Goal: Register for event/course

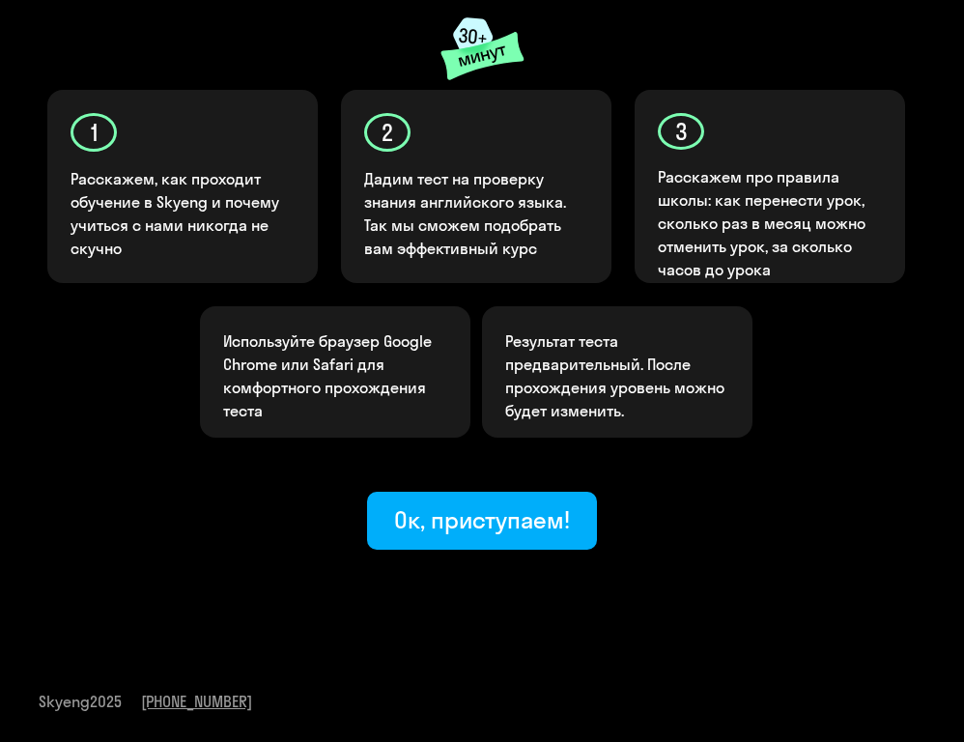
scroll to position [310, 0]
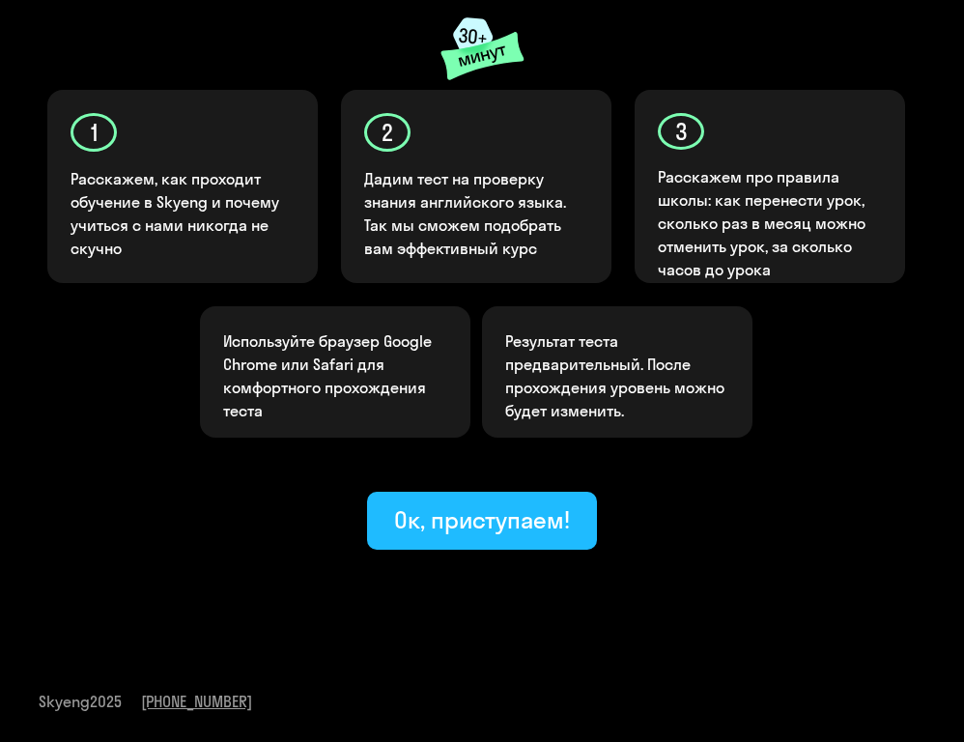
click at [518, 524] on div "Ок, приступаем!" at bounding box center [482, 519] width 176 height 31
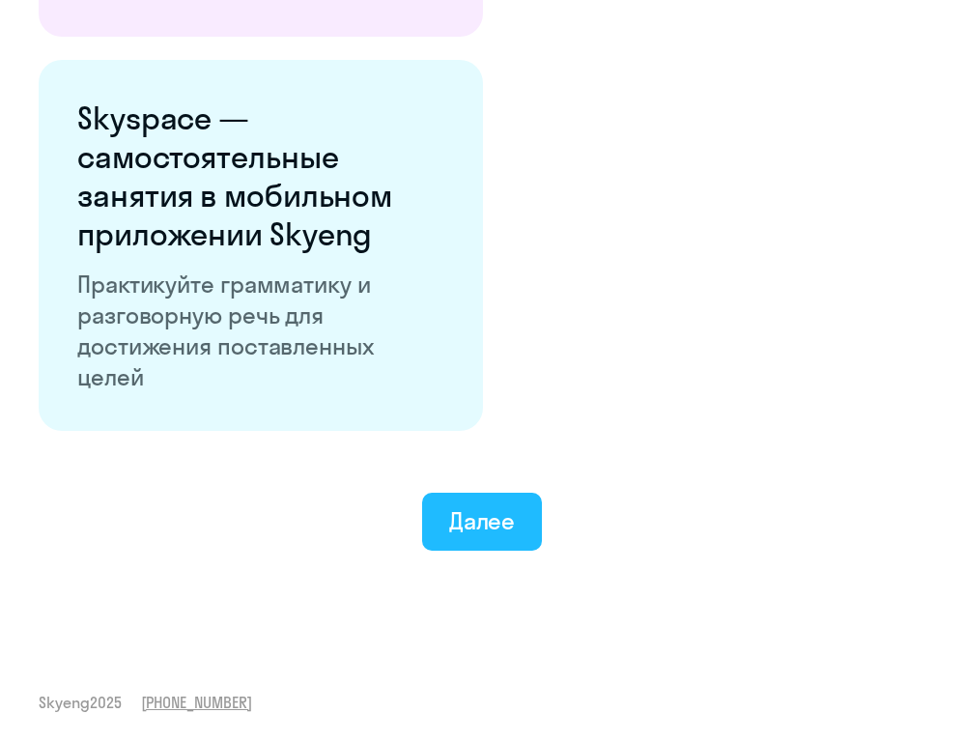
scroll to position [3532, 0]
click at [482, 517] on div "Далее" at bounding box center [482, 521] width 67 height 31
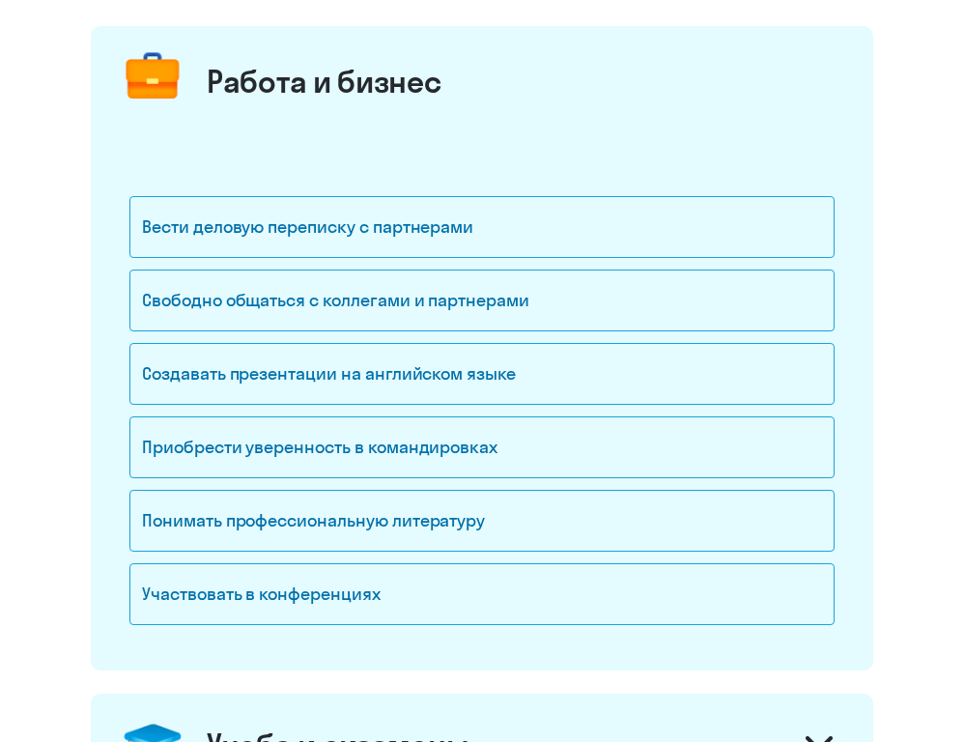
scroll to position [228, 0]
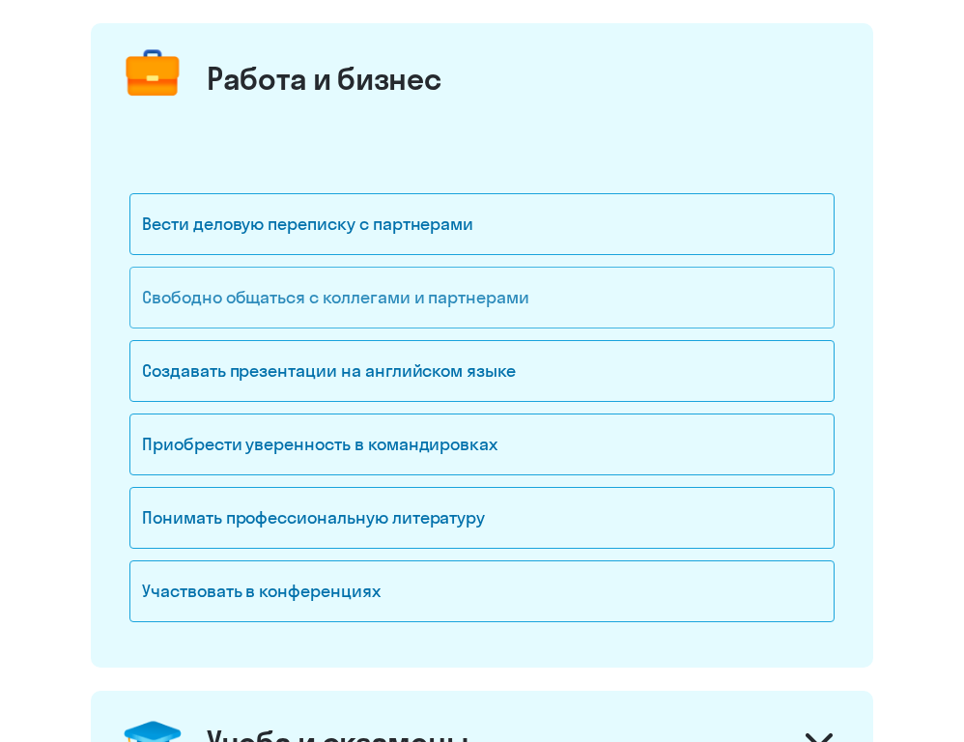
click at [345, 302] on div "Свободно общаться с коллегами и партнерами" at bounding box center [481, 298] width 705 height 62
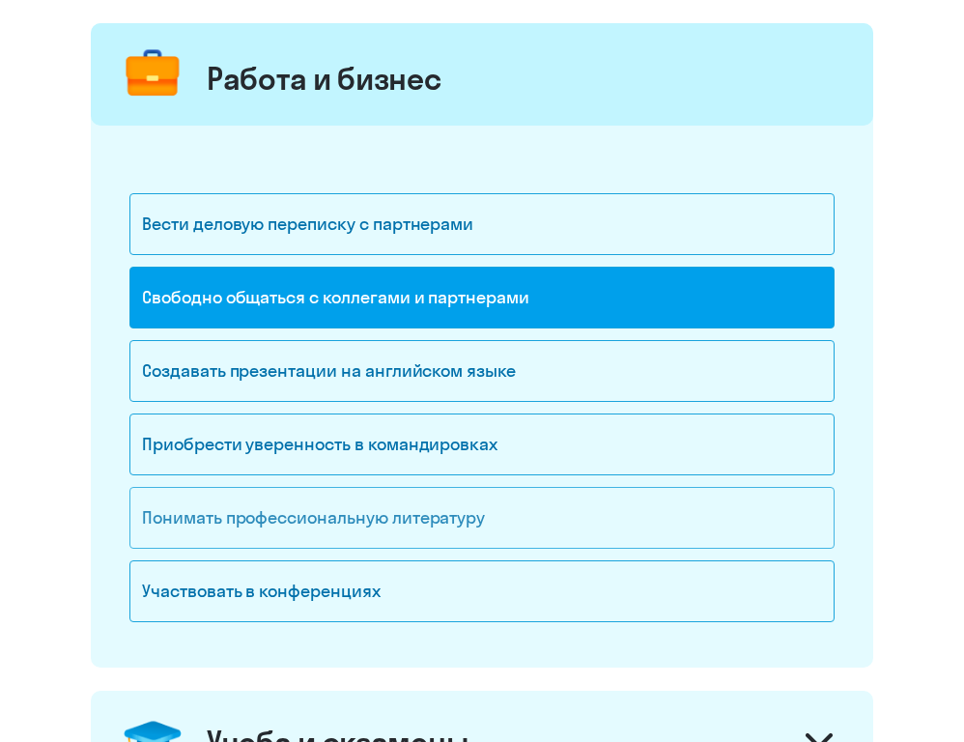
click at [329, 518] on div "Понимать профессиональную литературу" at bounding box center [481, 518] width 705 height 62
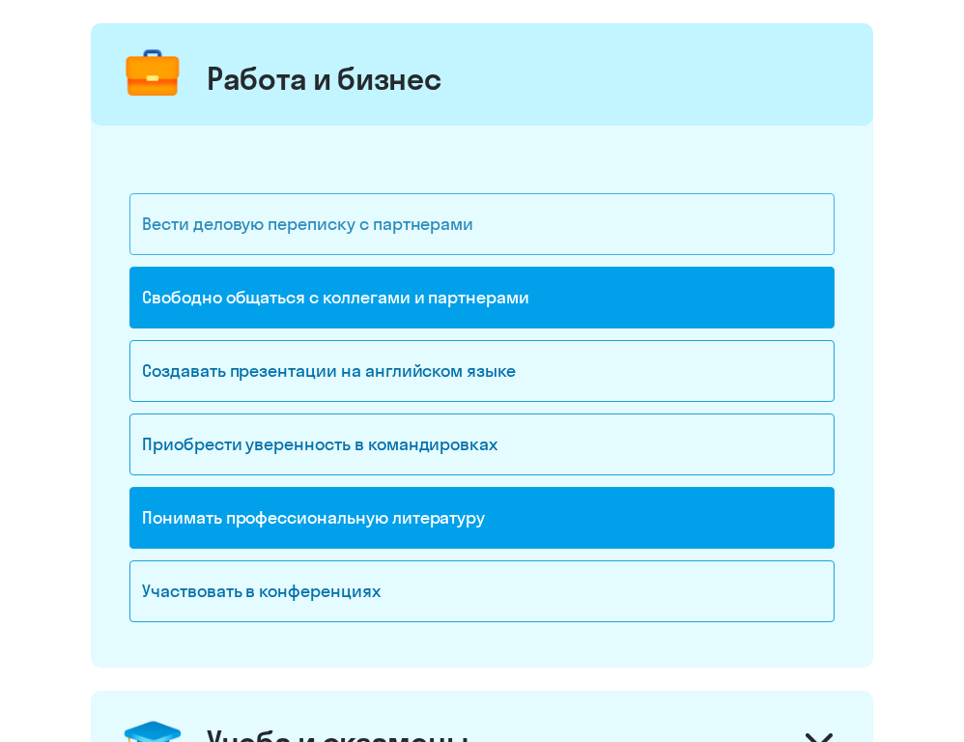
click at [469, 221] on div "Вести деловую переписку с партнерами" at bounding box center [481, 224] width 705 height 62
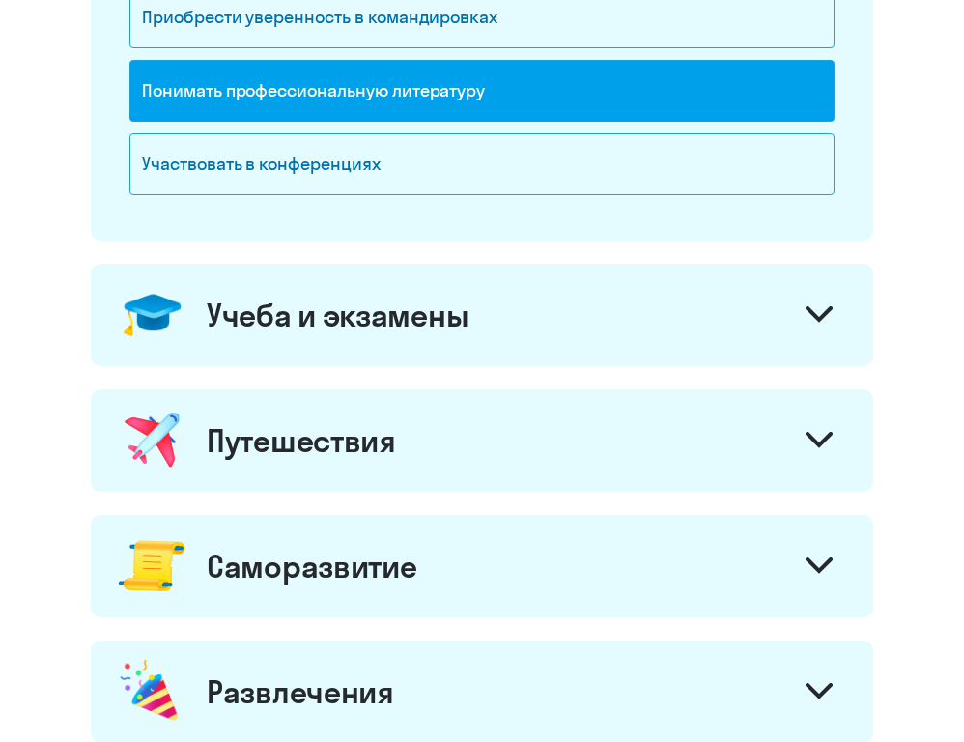
scroll to position [658, 0]
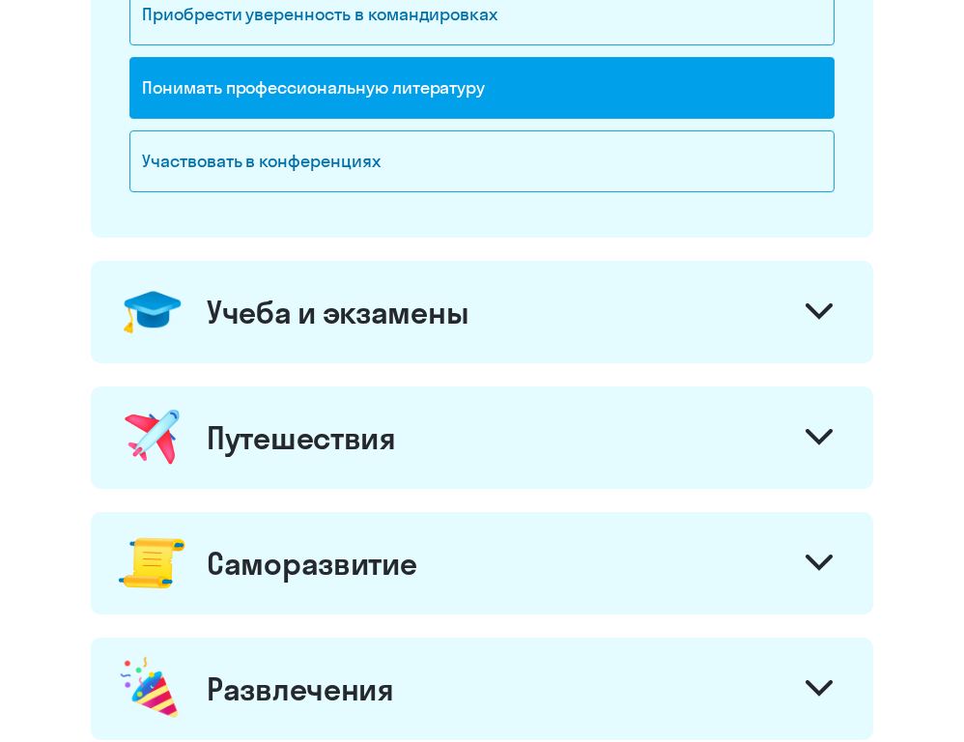
click at [821, 317] on icon at bounding box center [818, 311] width 23 height 12
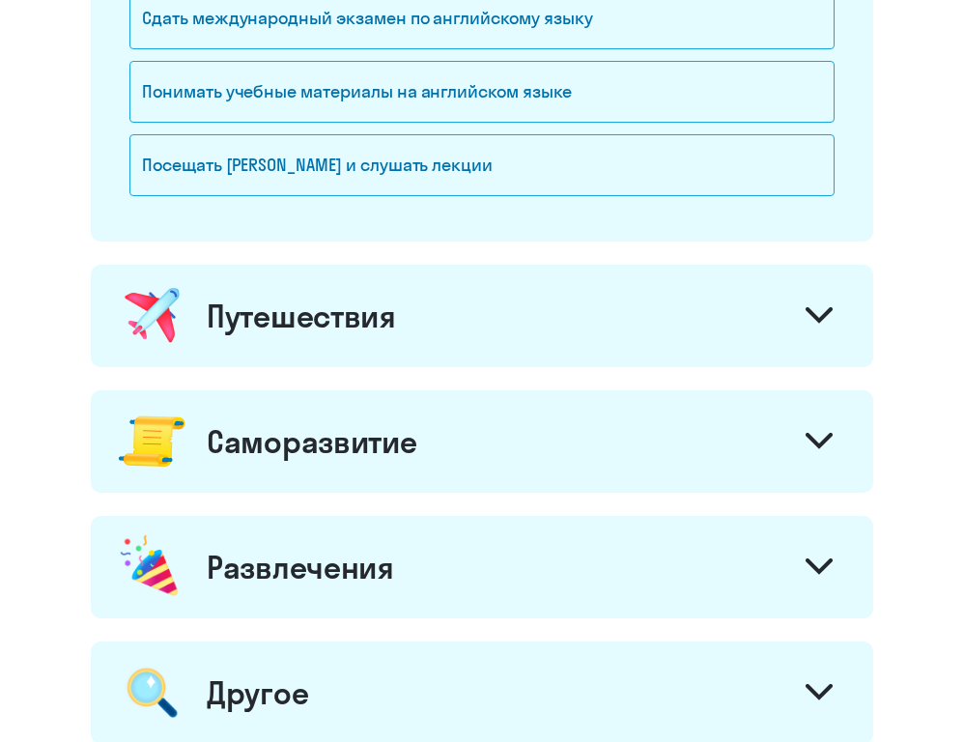
scroll to position [1103, 0]
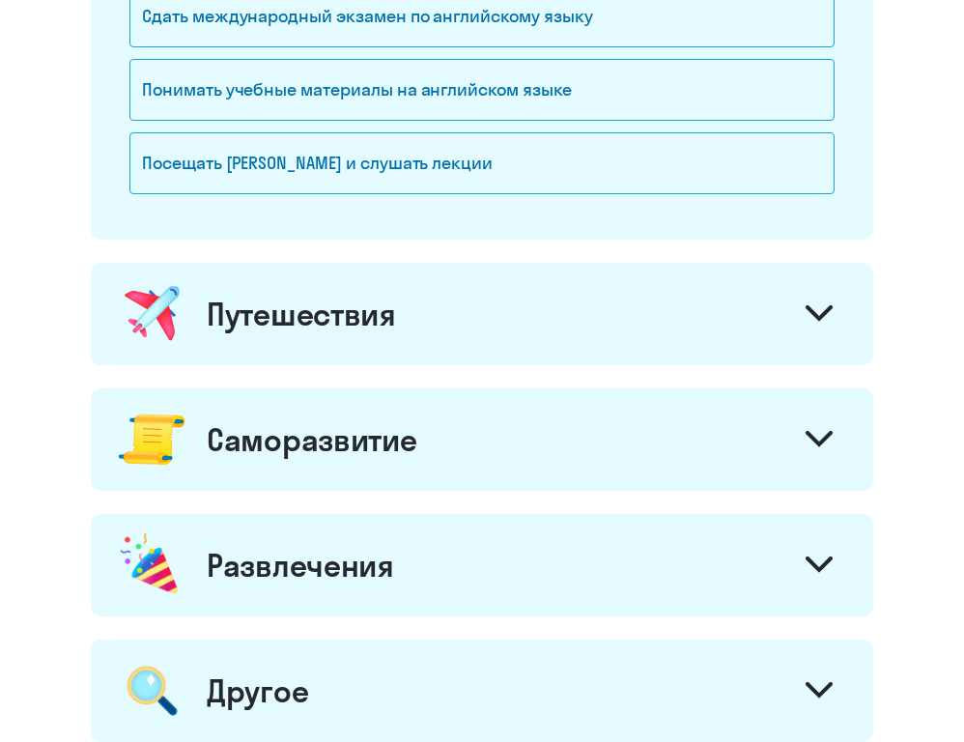
click at [821, 317] on icon at bounding box center [818, 313] width 23 height 12
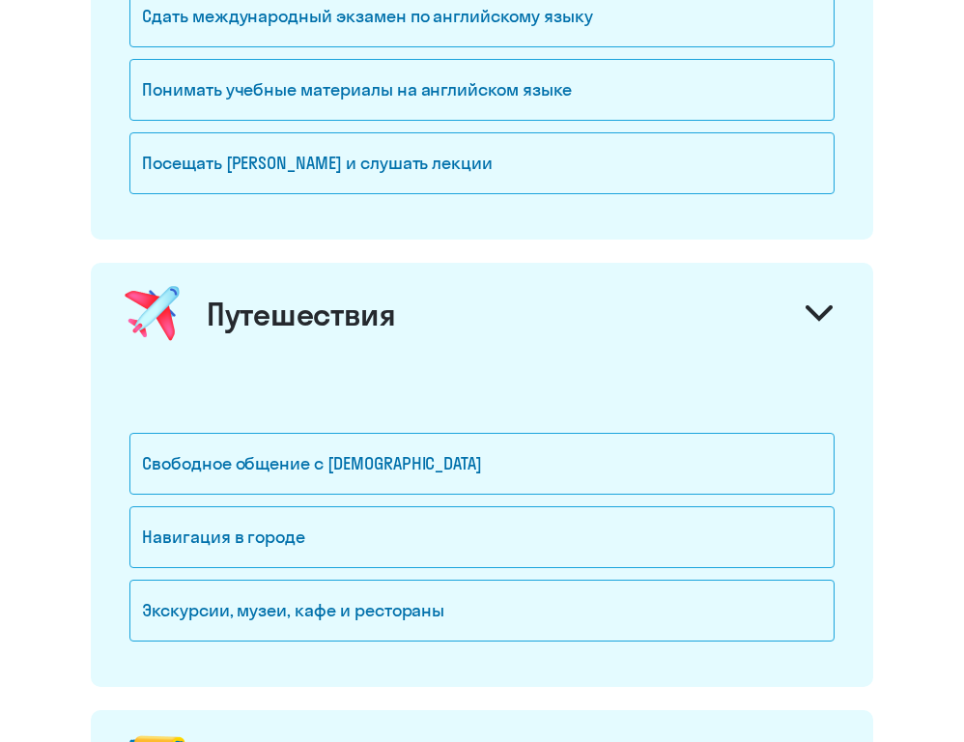
click at [821, 317] on icon at bounding box center [818, 313] width 23 height 12
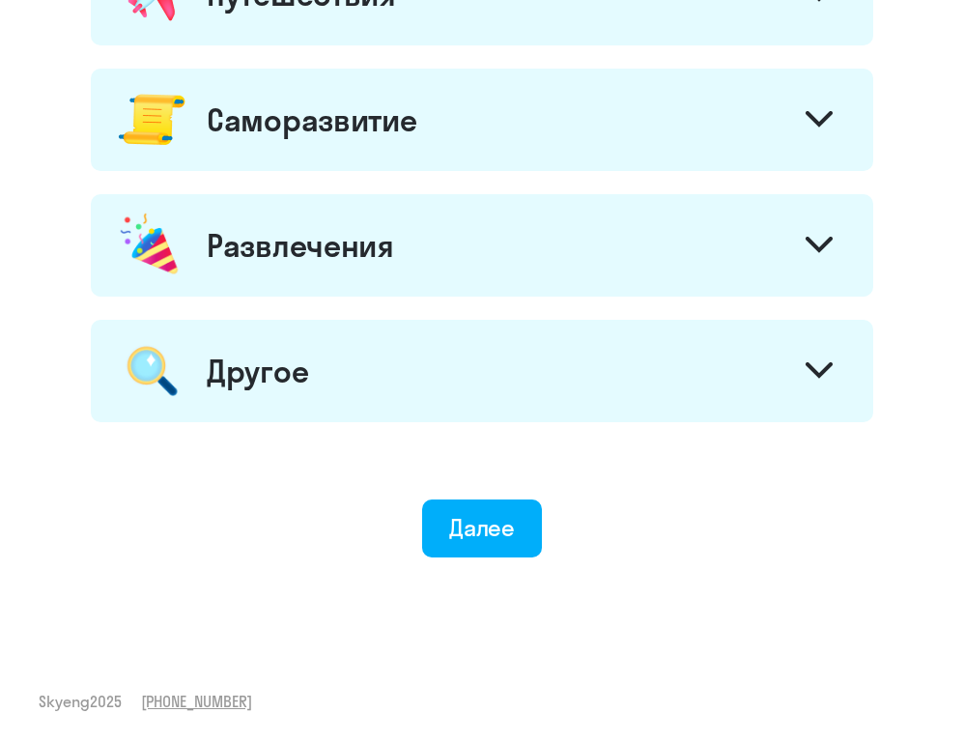
scroll to position [1423, 0]
click at [485, 521] on div "Далее" at bounding box center [482, 527] width 67 height 31
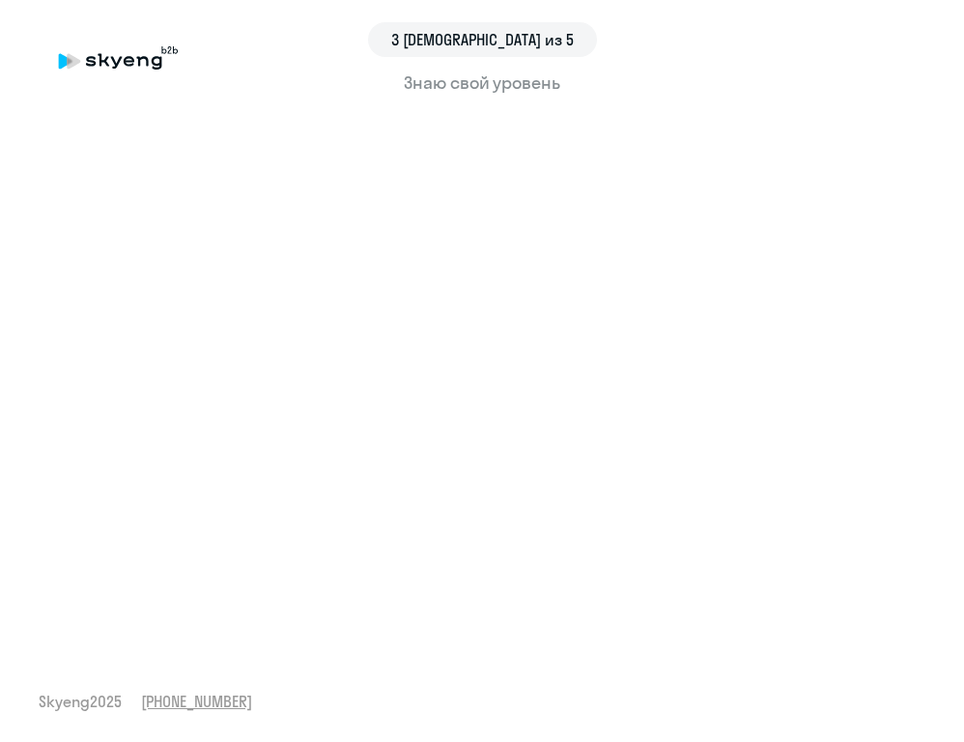
click at [943, 194] on div "3 шаг из 5 Знаю свой уровень Skyeng 2025 [PHONE_NUMBER]" at bounding box center [482, 371] width 964 height 742
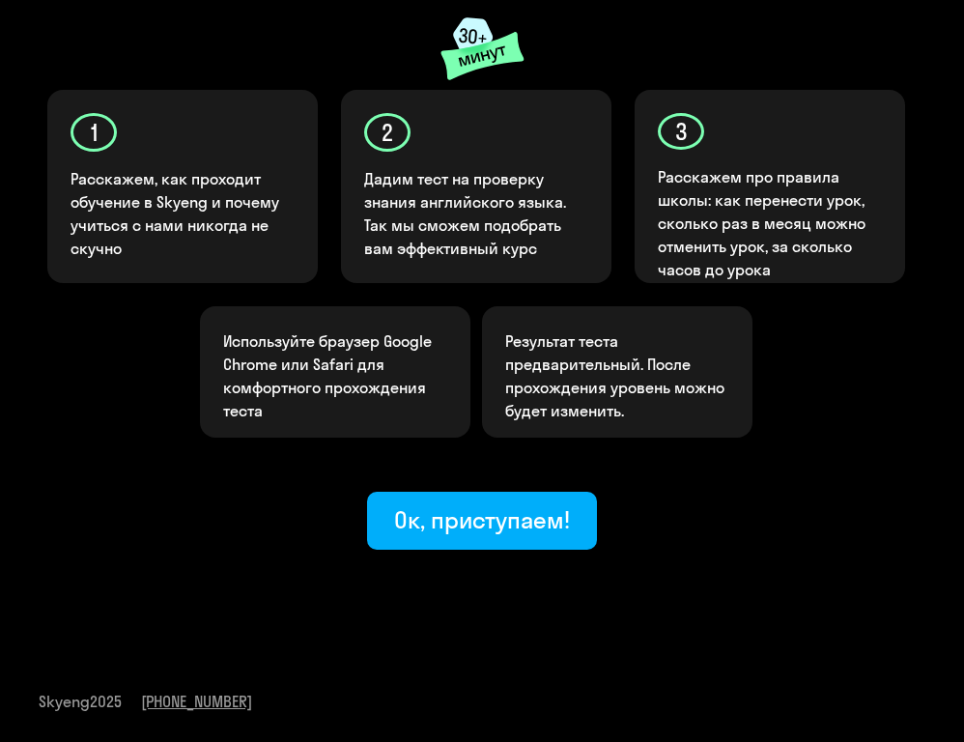
scroll to position [310, 0]
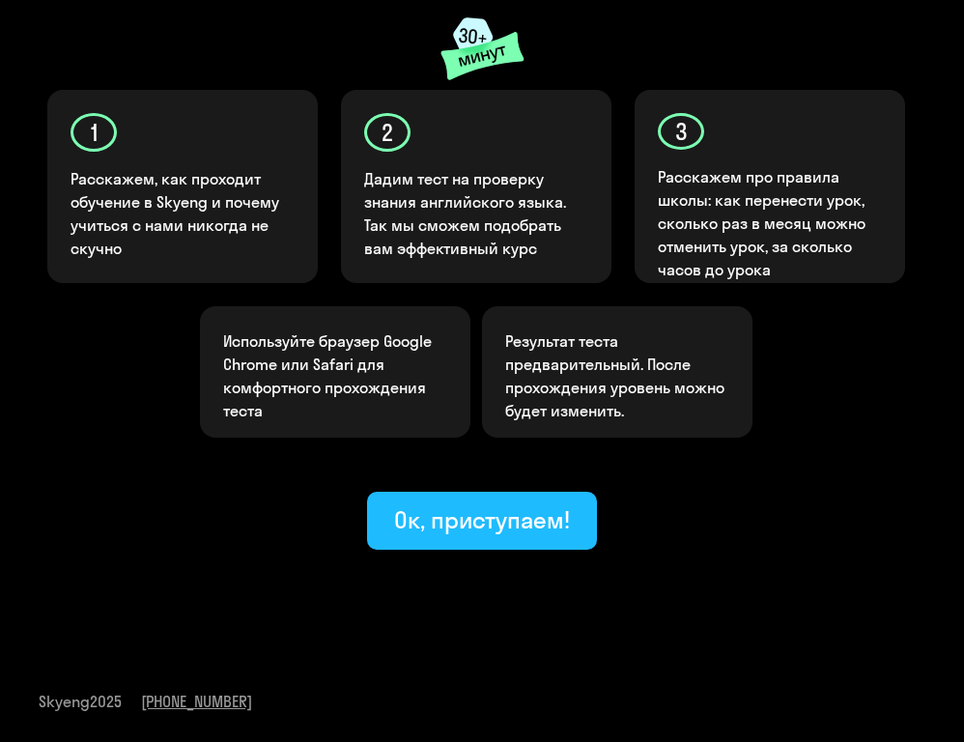
click at [496, 517] on div "Ок, приступаем!" at bounding box center [482, 519] width 176 height 31
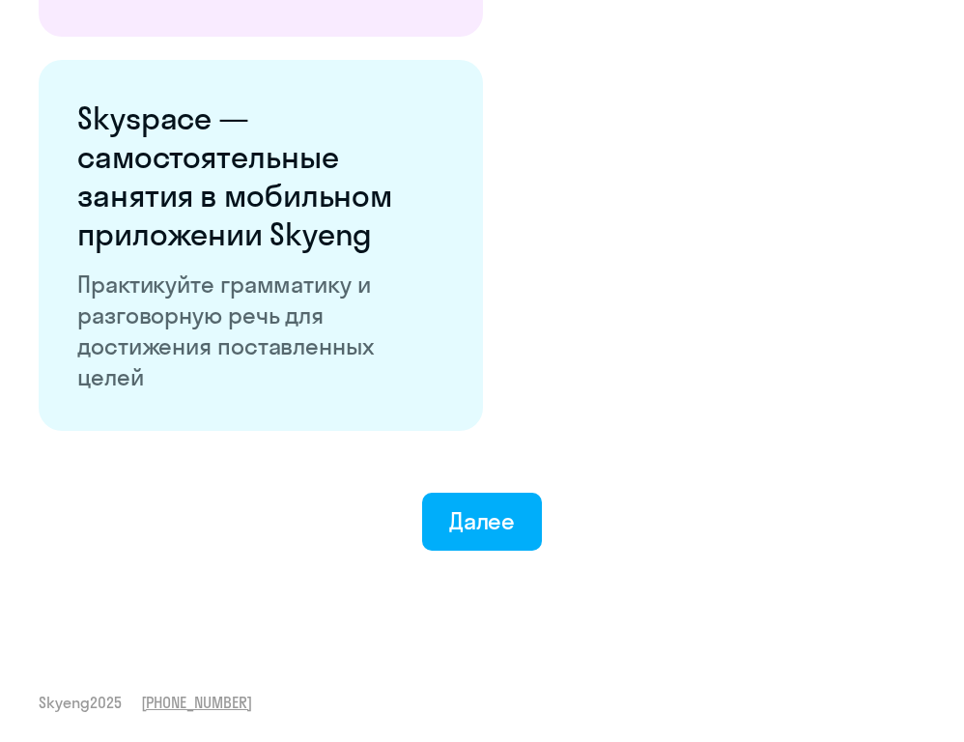
scroll to position [3532, 0]
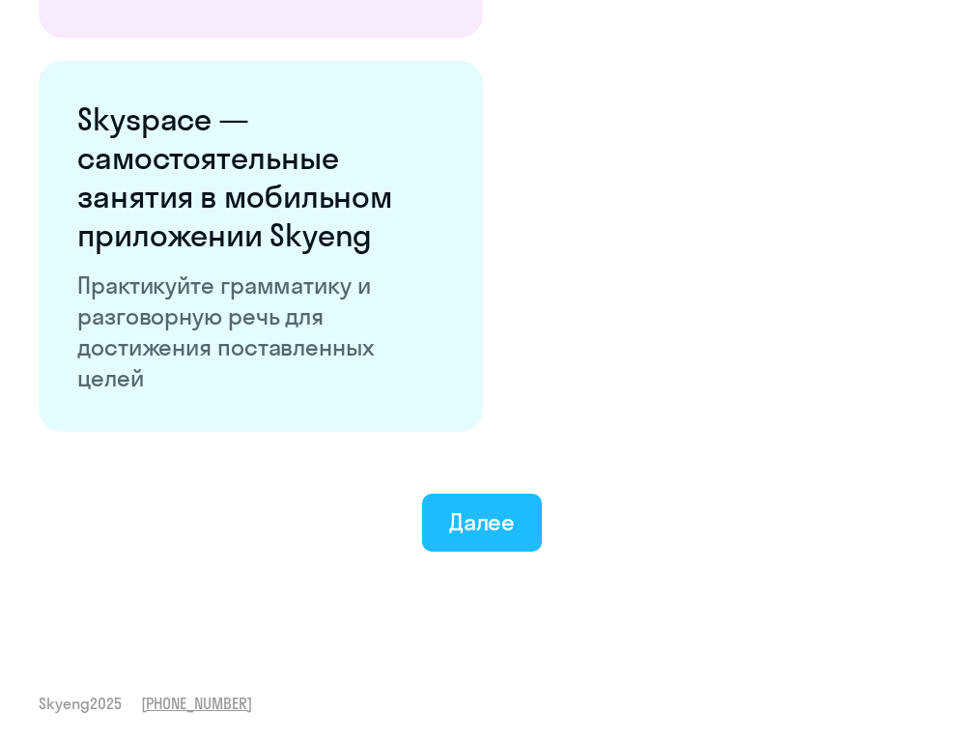
click at [496, 517] on div "Далее" at bounding box center [482, 521] width 67 height 31
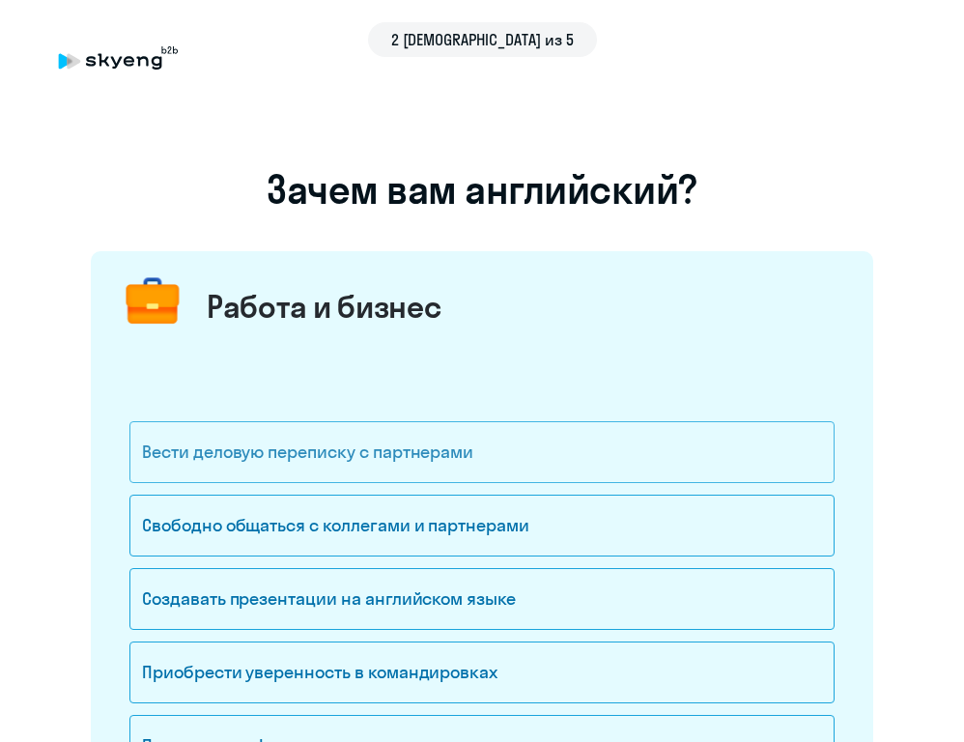
click at [504, 449] on div "Вести деловую переписку с партнерами" at bounding box center [481, 452] width 705 height 62
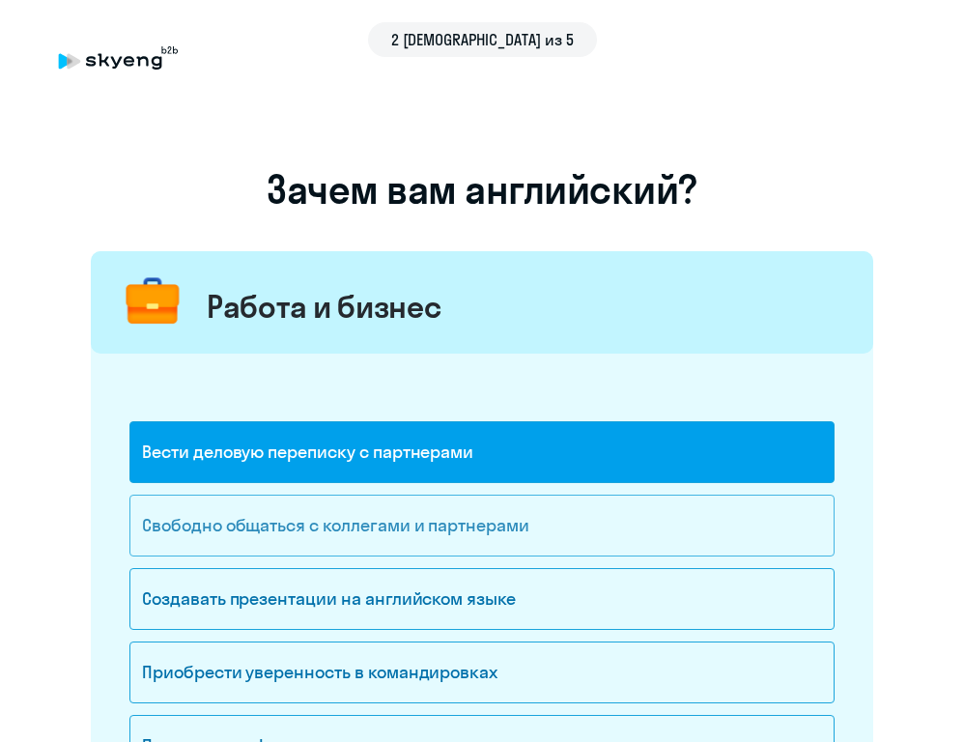
click at [468, 530] on div "Свободно общаться с коллегами и партнерами" at bounding box center [481, 526] width 705 height 62
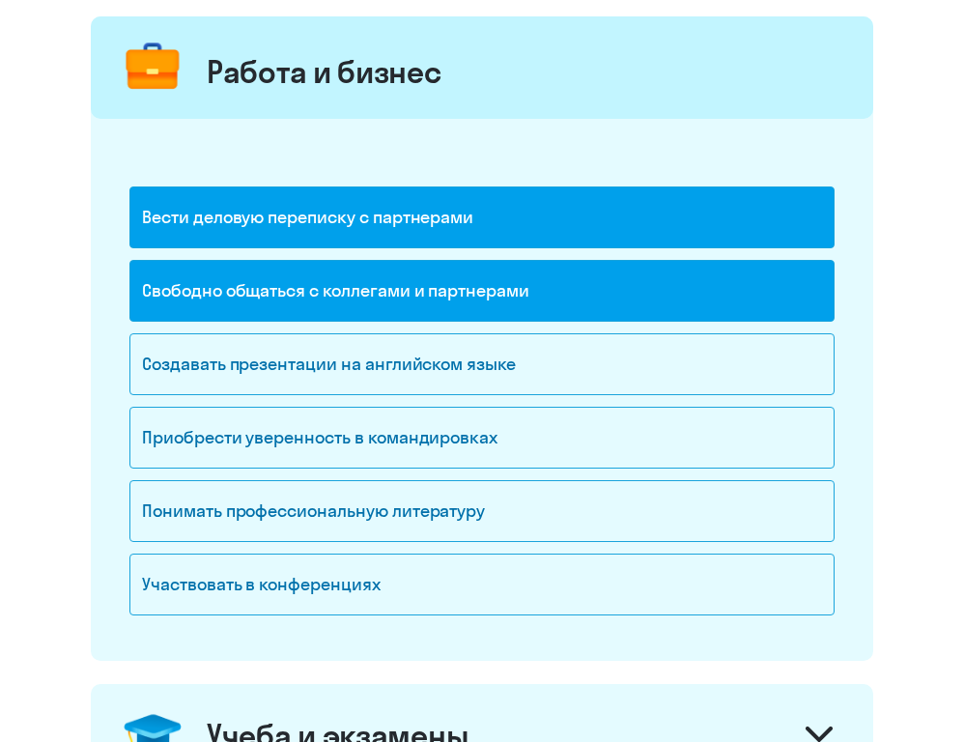
scroll to position [239, 0]
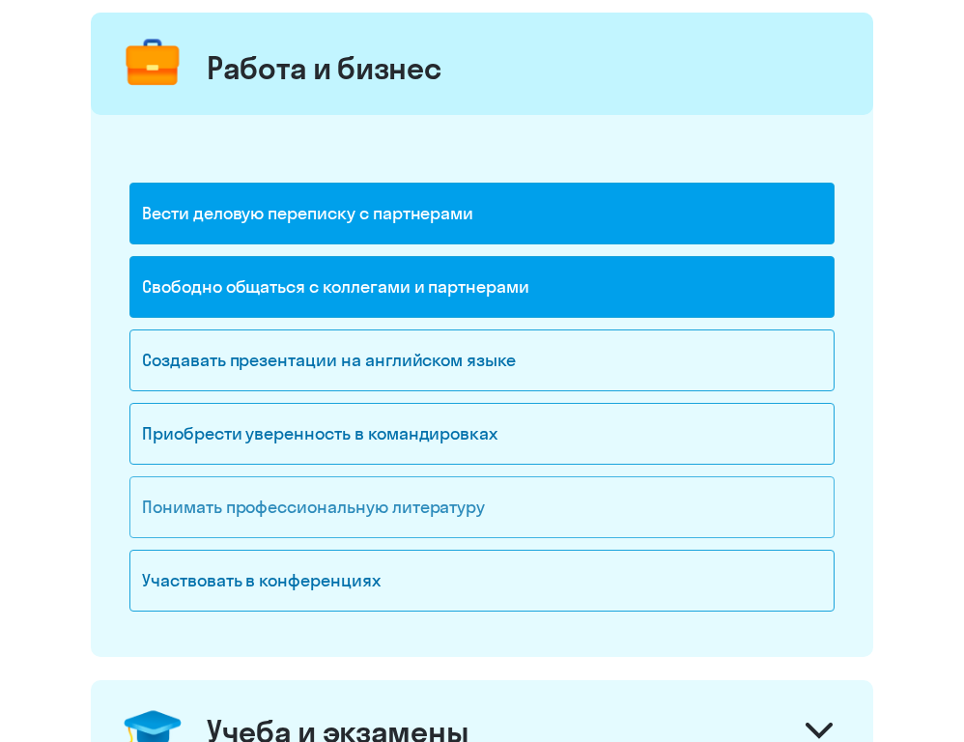
click at [440, 506] on div "Понимать профессиональную литературу" at bounding box center [481, 507] width 705 height 62
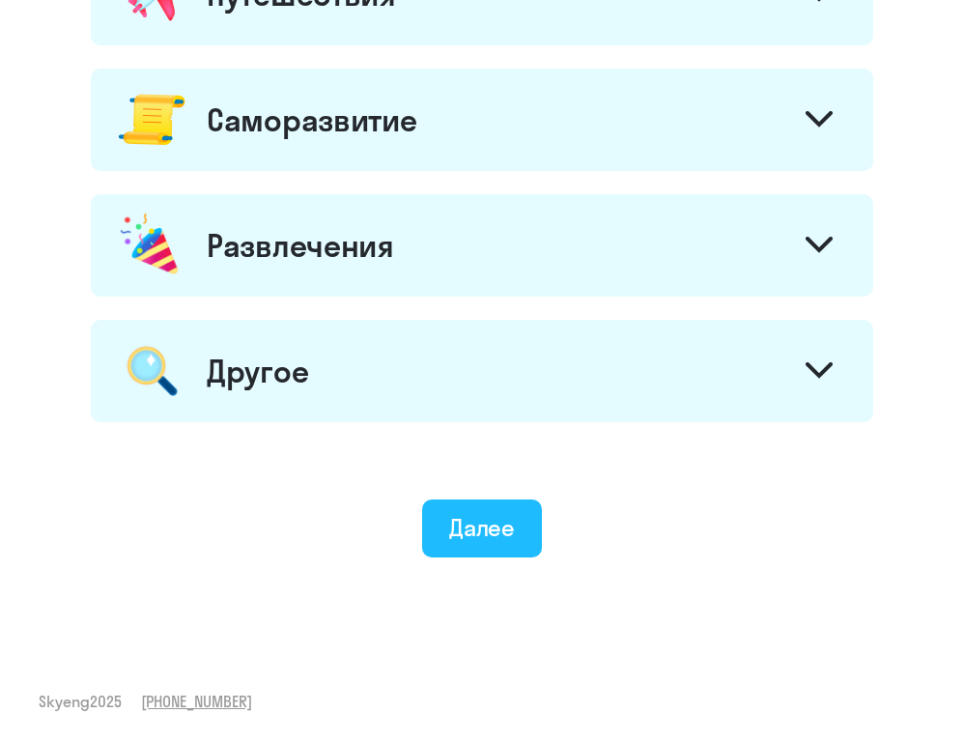
scroll to position [1101, 0]
click at [495, 527] on div "Далее" at bounding box center [482, 527] width 67 height 31
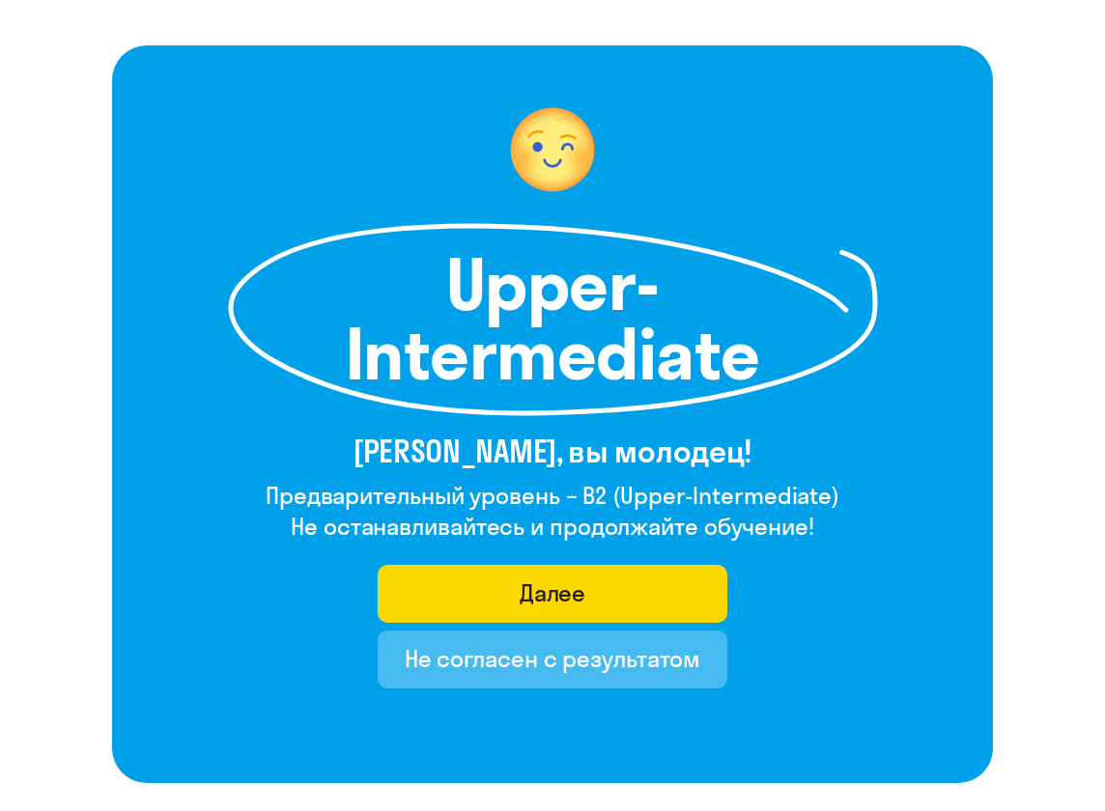
scroll to position [91, 0]
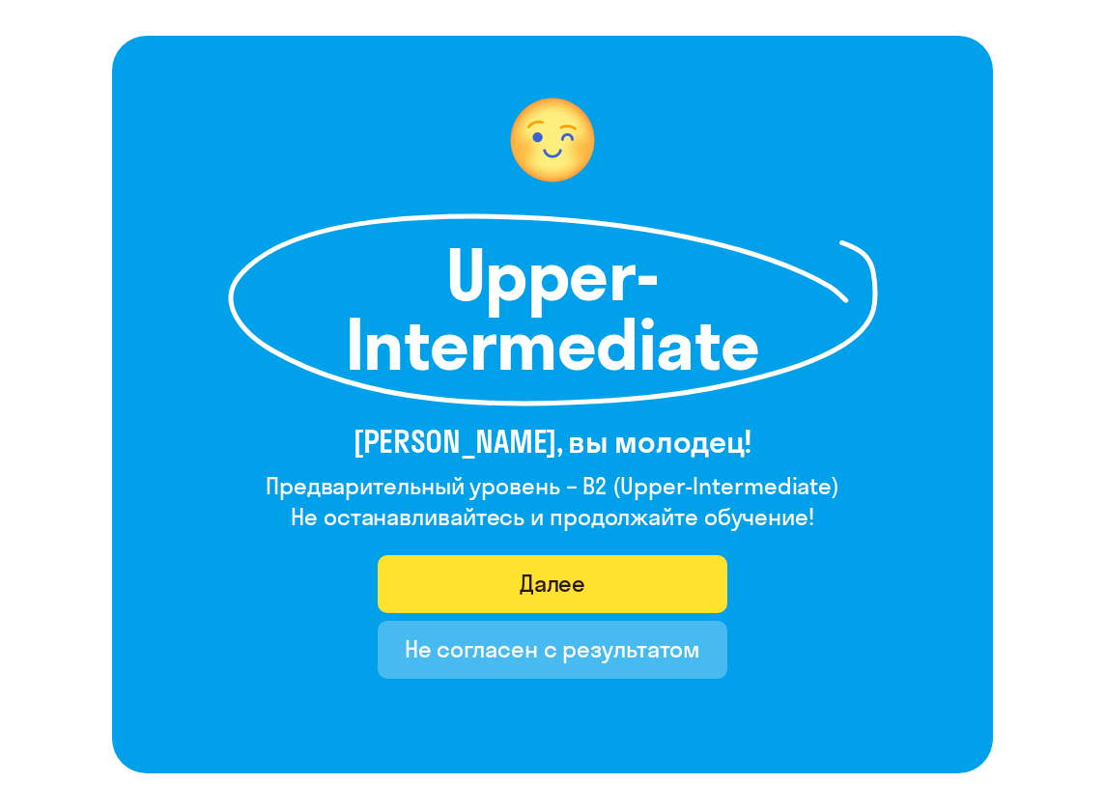
click at [594, 584] on button "Далее" at bounding box center [553, 584] width 351 height 58
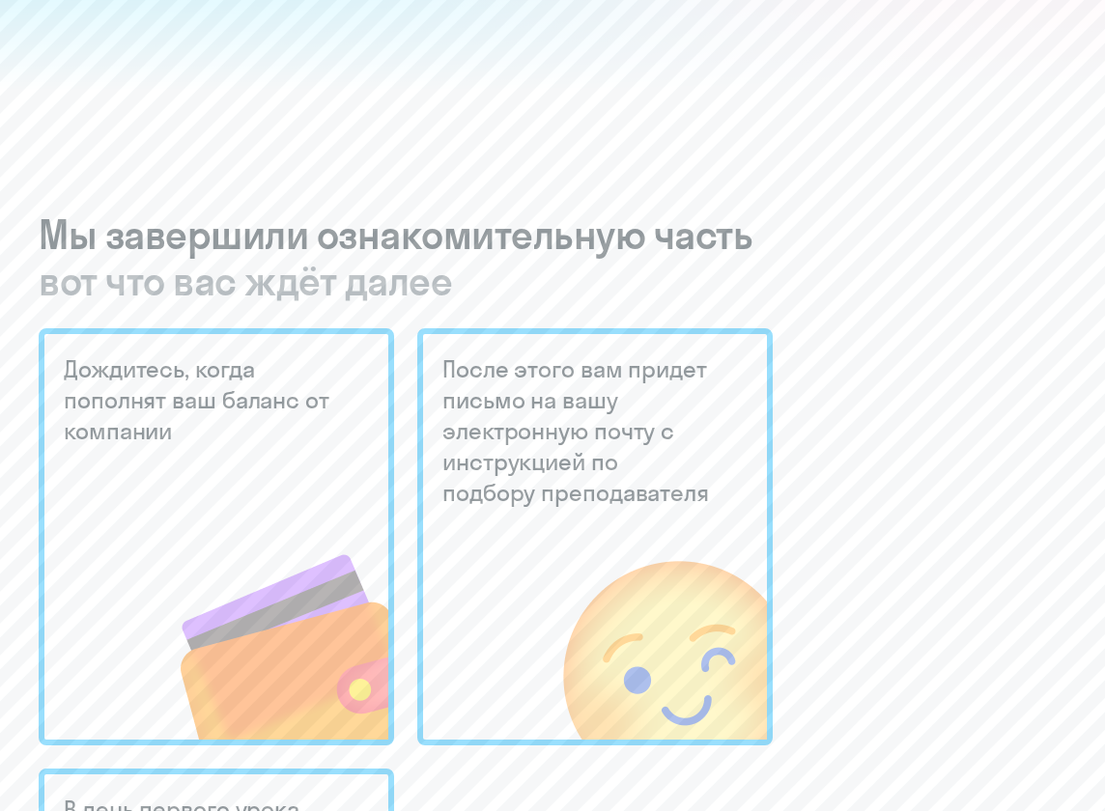
scroll to position [365, 0]
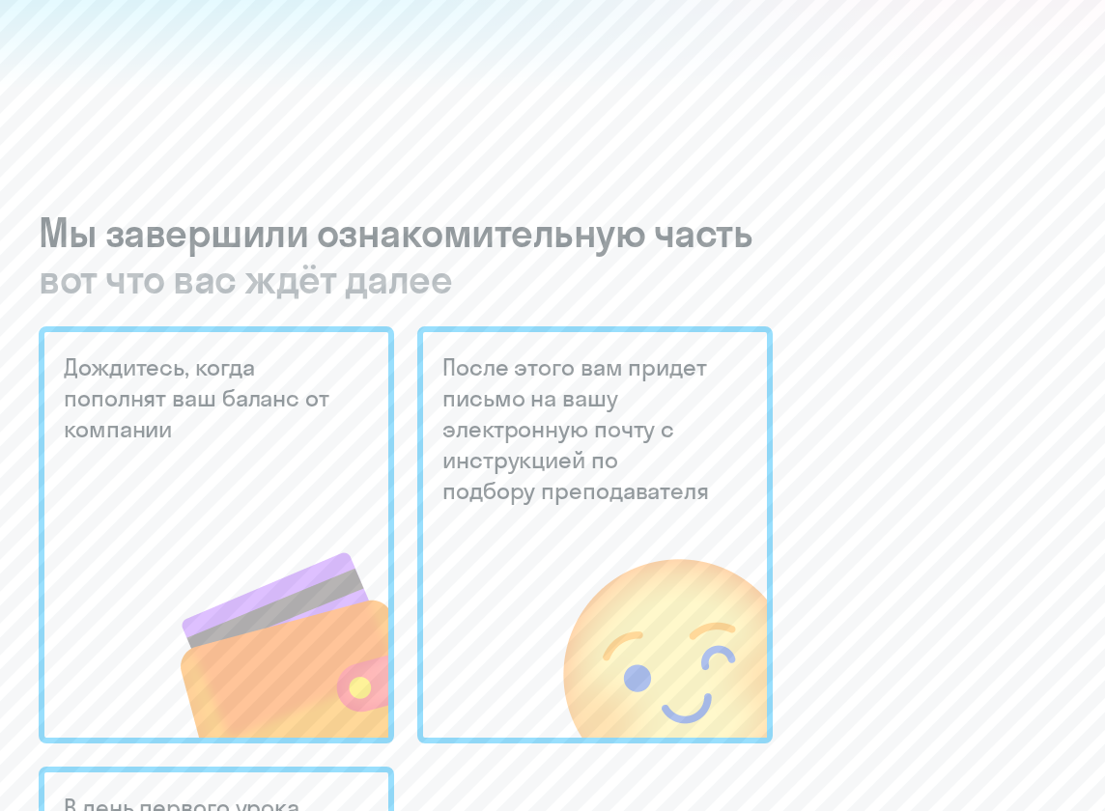
click at [296, 477] on div "Дождитесь, когда пополнят ваш баланс от компании" at bounding box center [216, 534] width 355 height 417
click at [522, 469] on h5 "После этого вам придет письмо на вашу электронную почту с инструкцией по подбор…" at bounding box center [578, 429] width 272 height 155
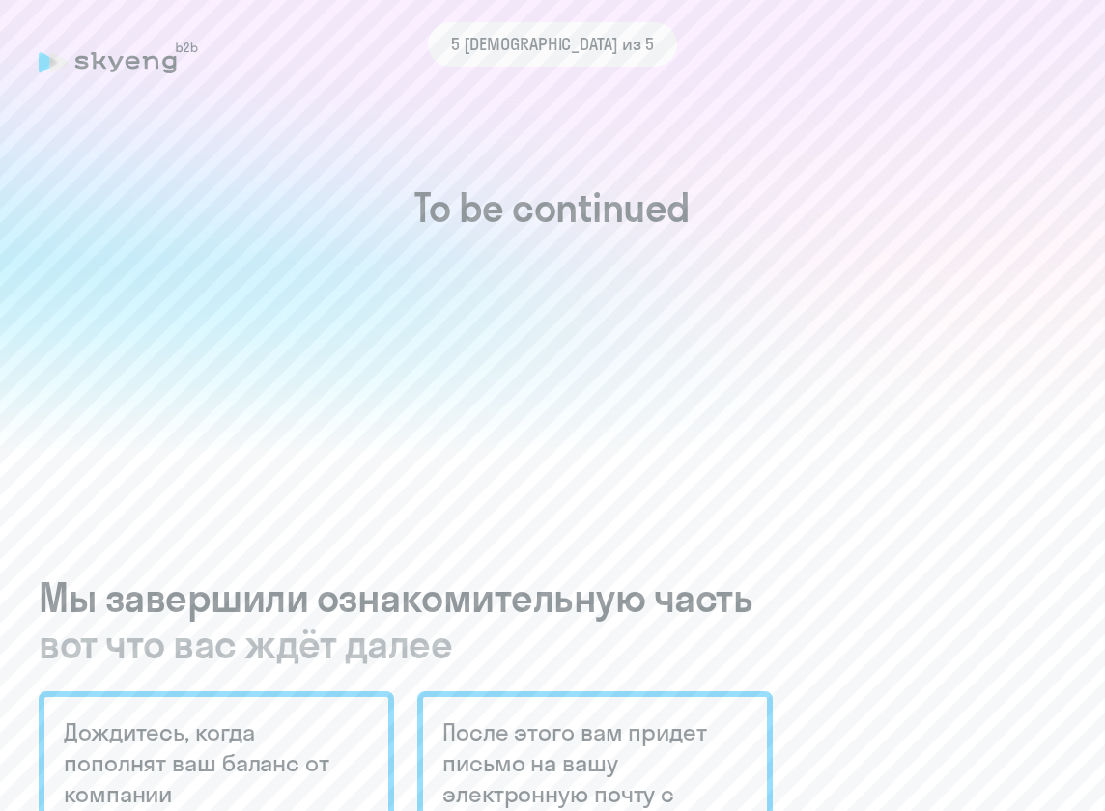
scroll to position [0, 0]
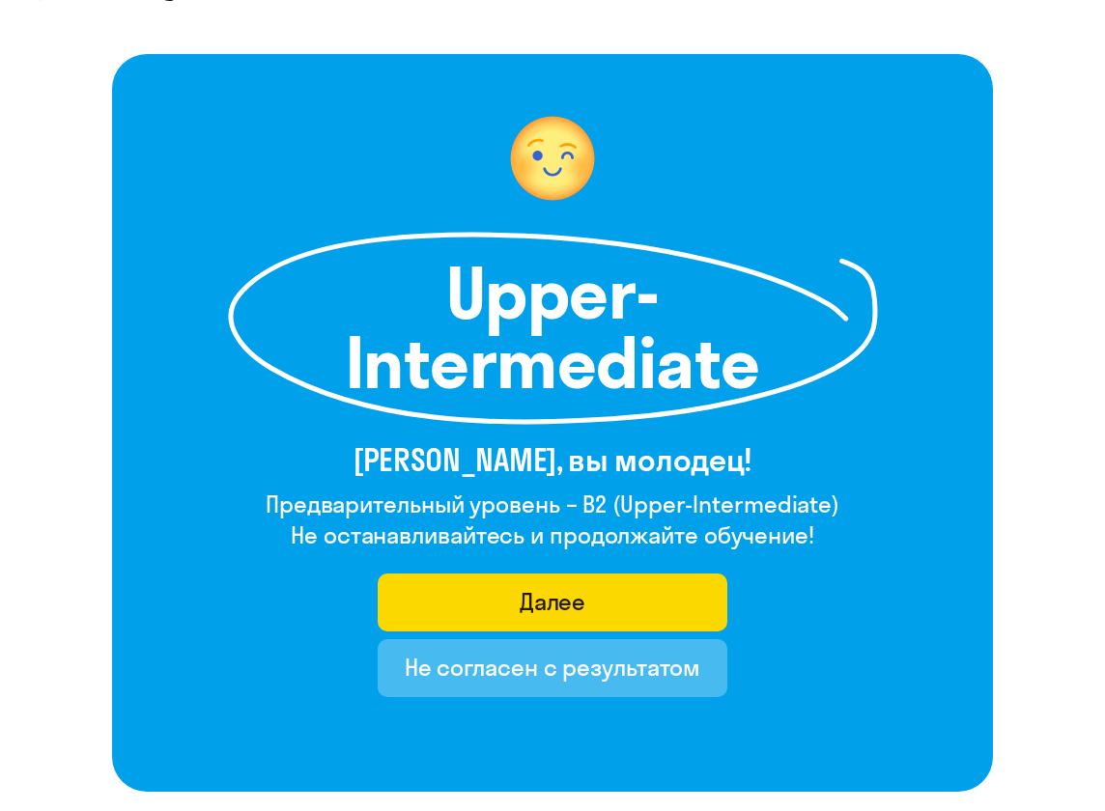
scroll to position [73, 0]
